Goal: Transaction & Acquisition: Book appointment/travel/reservation

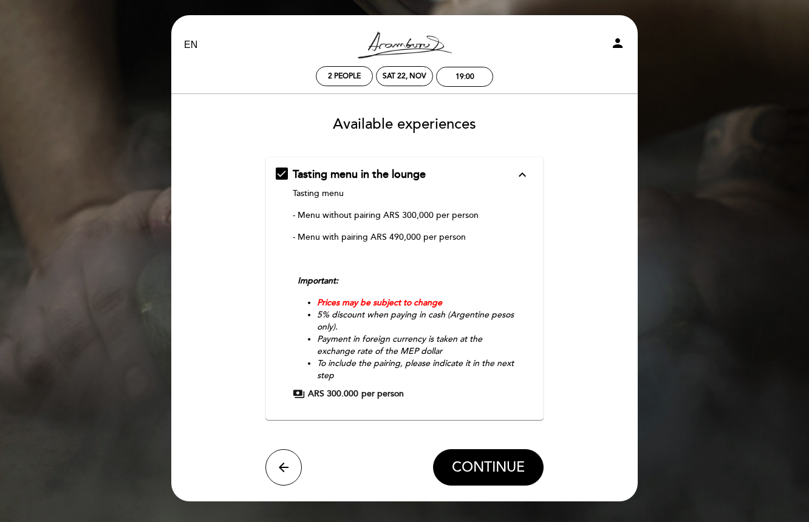
scroll to position [19, 0]
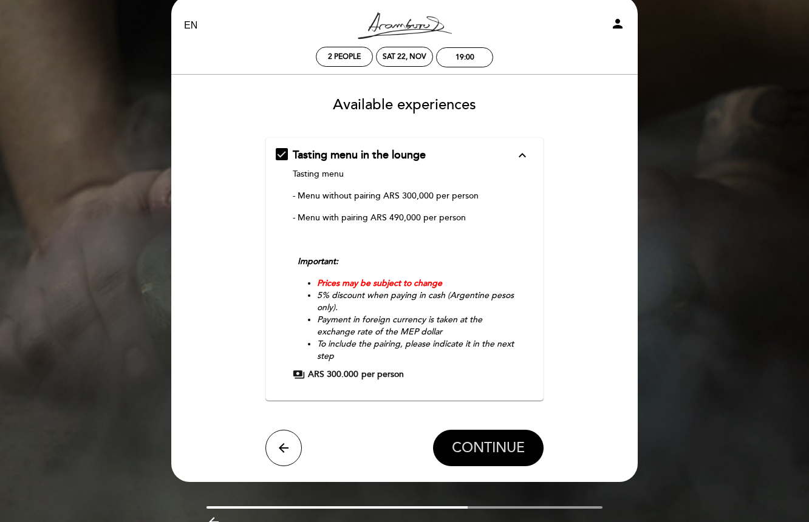
click at [453, 445] on span "CONTINUE" at bounding box center [488, 448] width 73 height 17
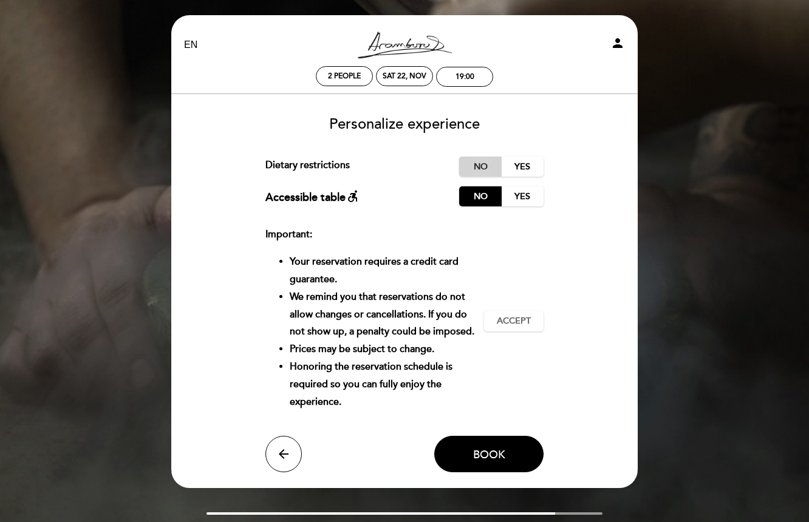
click at [478, 166] on label "No" at bounding box center [480, 167] width 43 height 20
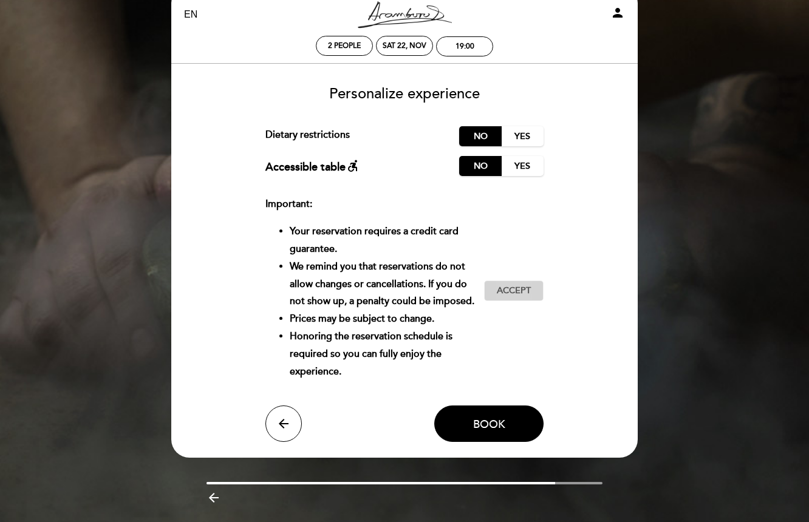
click at [503, 296] on span "Accept" at bounding box center [514, 291] width 34 height 13
click at [484, 407] on button "Book" at bounding box center [488, 424] width 109 height 36
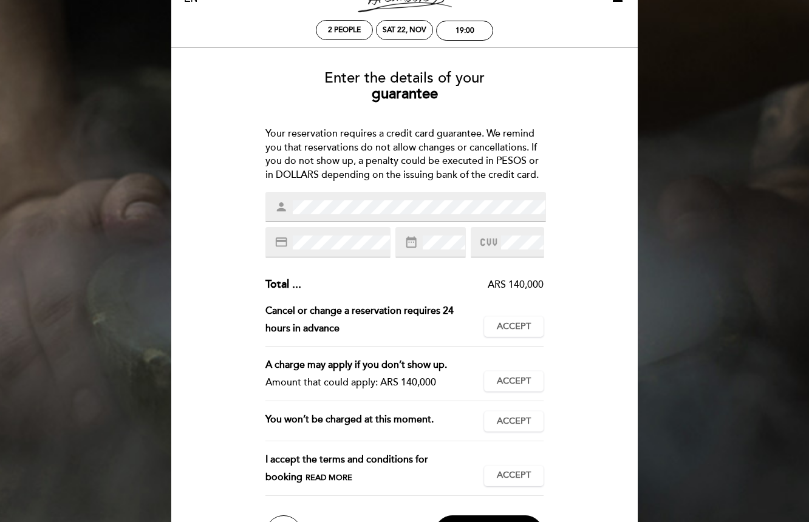
scroll to position [114, 0]
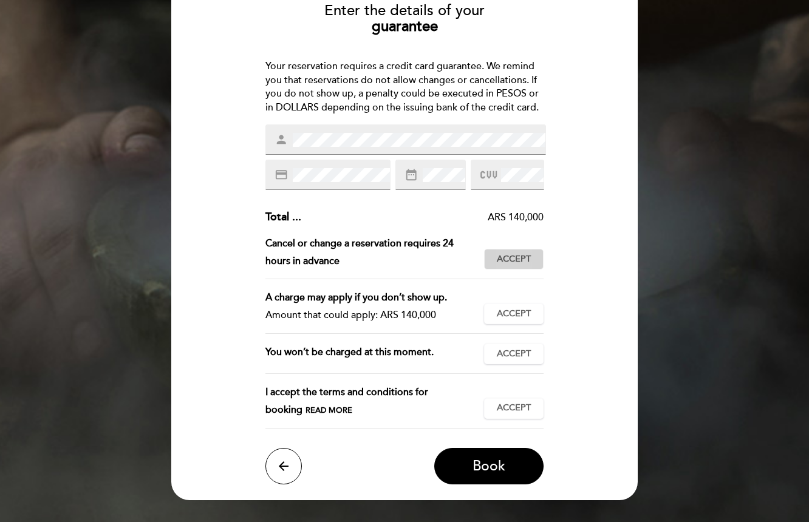
click at [517, 264] on span "Accept" at bounding box center [514, 259] width 34 height 13
click at [506, 319] on span "Accept" at bounding box center [514, 314] width 34 height 13
click at [506, 346] on button "Accept Accepted" at bounding box center [514, 354] width 60 height 21
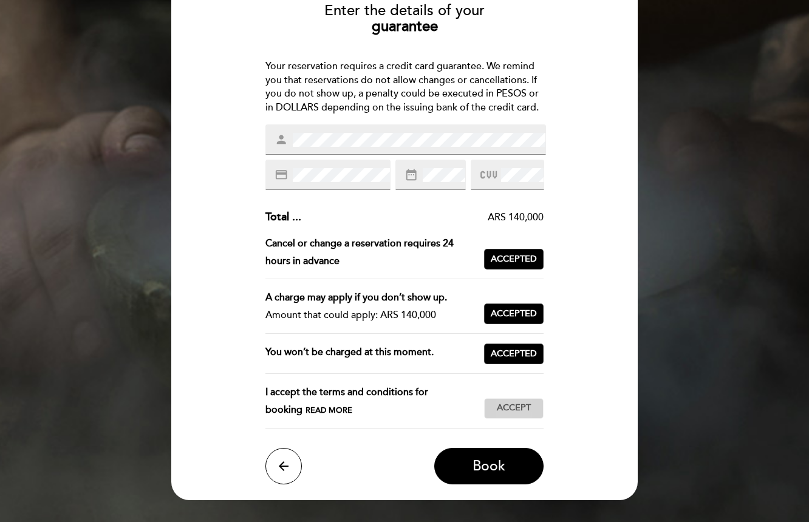
click at [506, 408] on span "Accept" at bounding box center [514, 408] width 34 height 13
click at [474, 467] on span "Book" at bounding box center [489, 466] width 33 height 17
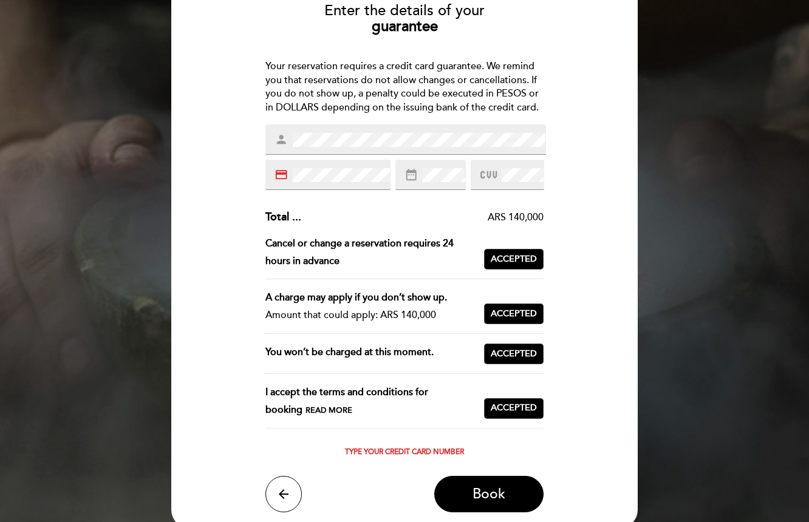
click at [285, 175] on div "credit_card" at bounding box center [327, 175] width 125 height 30
click at [485, 498] on span "Book" at bounding box center [489, 494] width 33 height 17
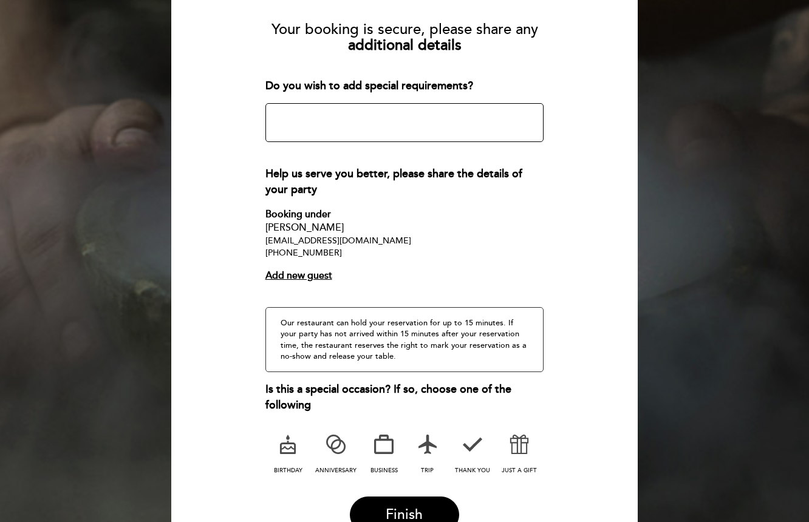
scroll to position [214, 0]
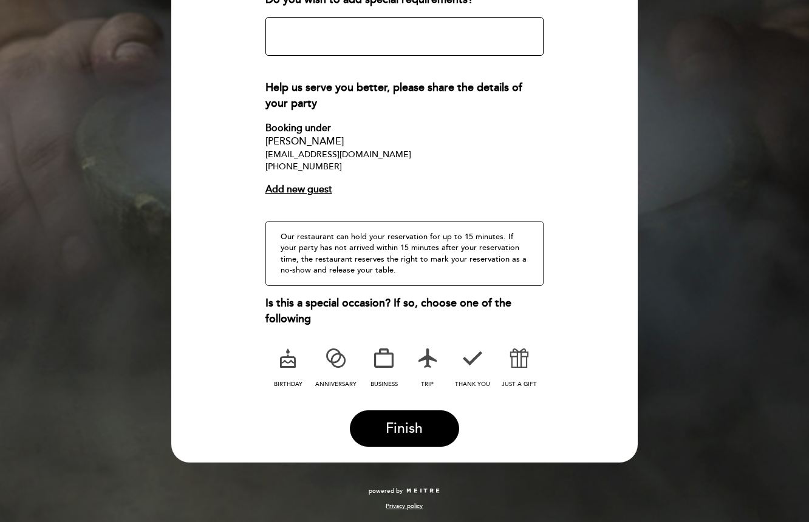
click at [294, 192] on div "Add new guest" at bounding box center [404, 190] width 279 height 14
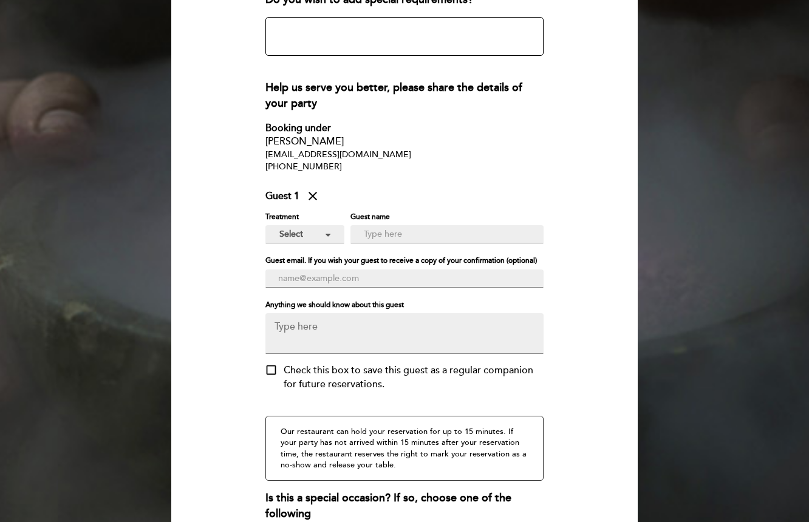
click at [318, 237] on span "Select" at bounding box center [304, 234] width 51 height 12
click at [311, 281] on link "Mrs." at bounding box center [305, 285] width 61 height 15
click at [380, 236] on input "text" at bounding box center [449, 235] width 172 height 14
type input "[PERSON_NAME]"
type input "[EMAIL_ADDRESS][DOMAIN_NAME]"
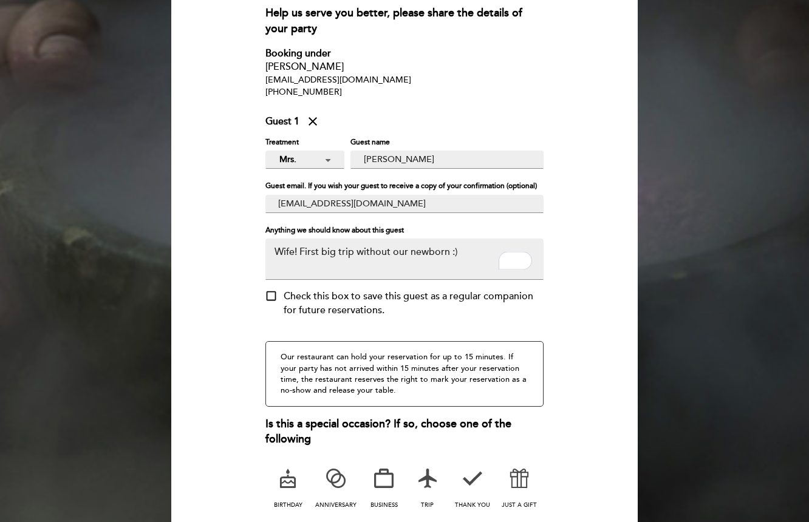
scroll to position [299, 0]
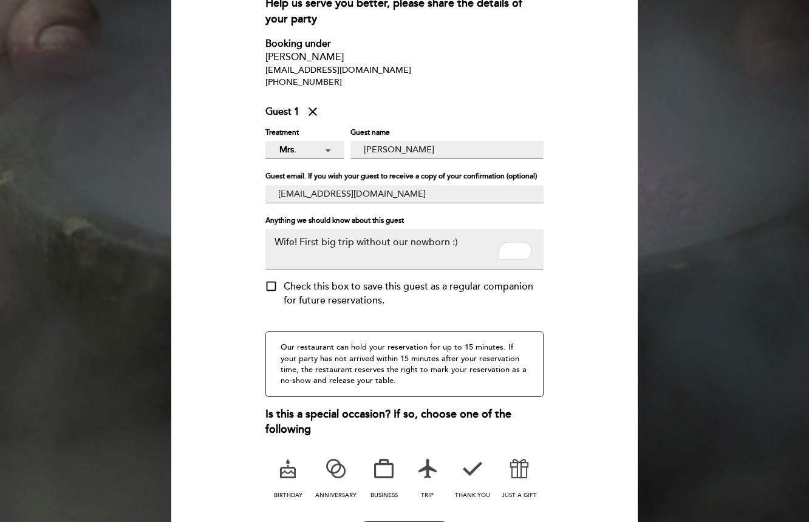
type textarea "Wife! First big trip without our newborn :)"
click at [285, 295] on div "Check this box to save this guest as a regular companion for future reservation…" at bounding box center [414, 294] width 261 height 28
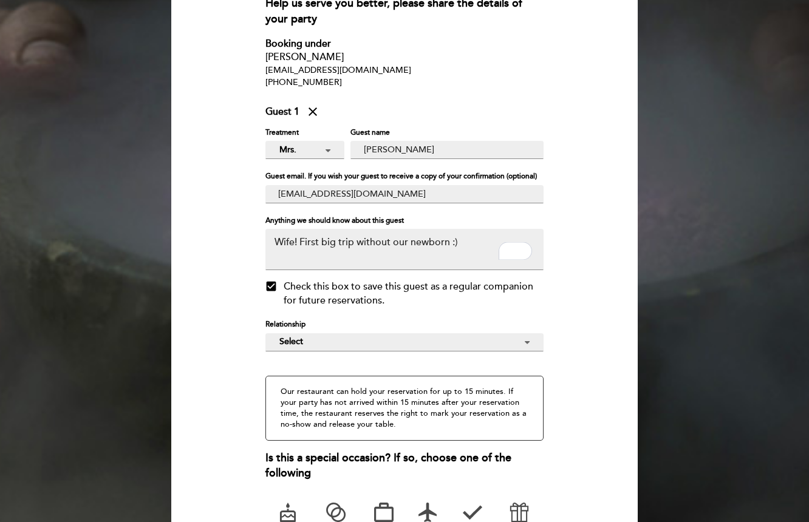
scroll to position [347, 0]
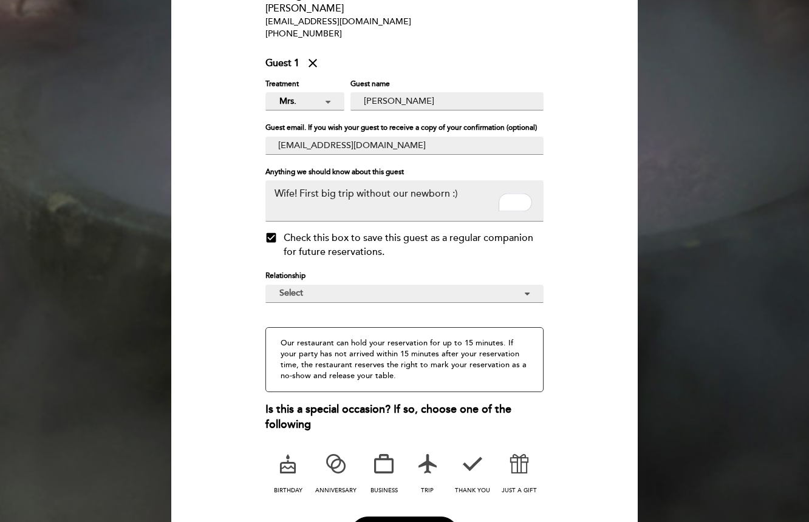
click at [296, 295] on span "Select" at bounding box center [404, 293] width 250 height 12
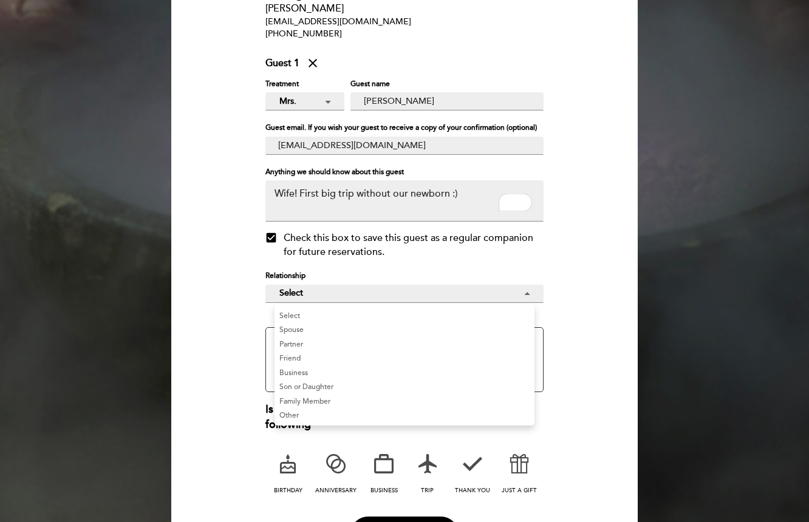
click at [292, 327] on link "Spouse" at bounding box center [405, 330] width 260 height 15
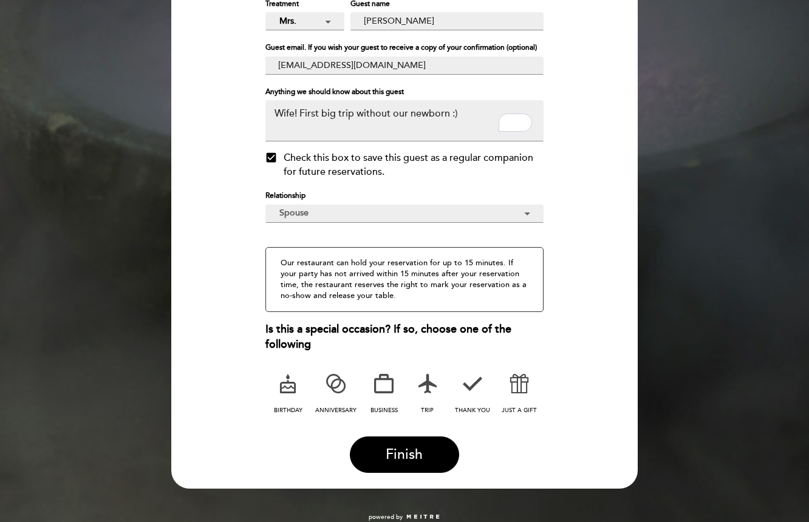
scroll to position [453, 0]
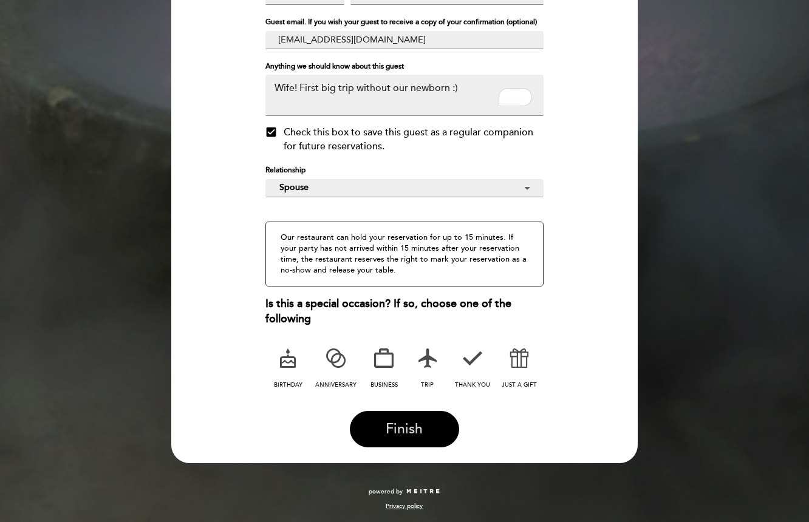
click at [380, 432] on button "Finish" at bounding box center [404, 429] width 109 height 36
